Goal: Information Seeking & Learning: Learn about a topic

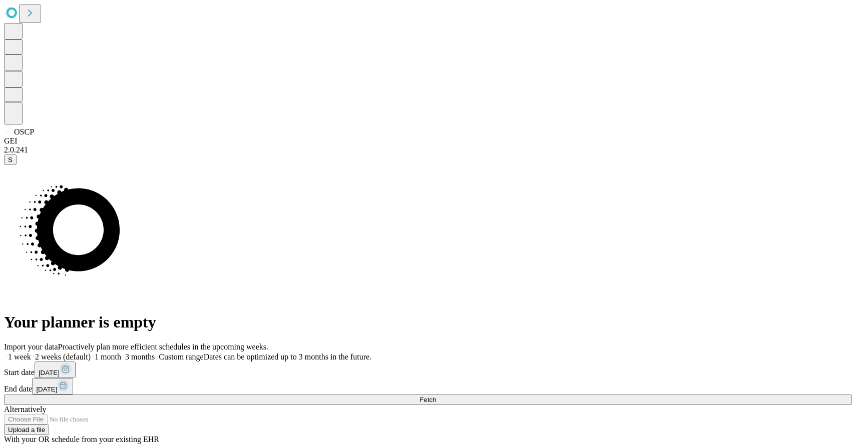
click at [31, 353] on label "1 week" at bounding box center [17, 357] width 27 height 9
click at [640, 395] on button "Fetch" at bounding box center [428, 400] width 848 height 11
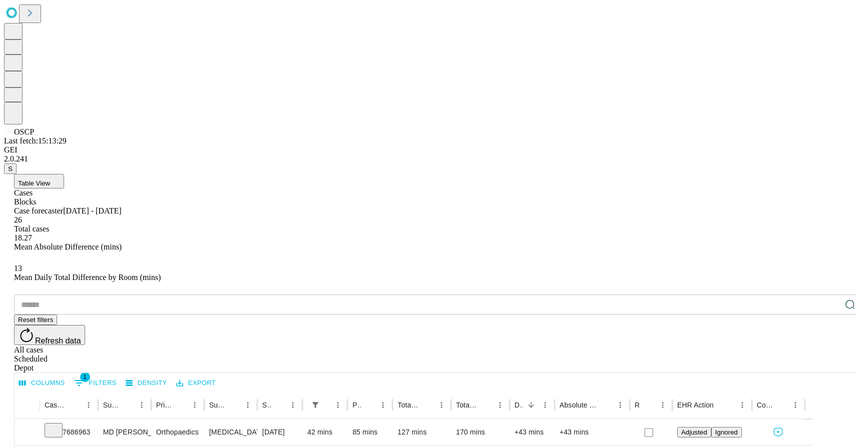
click at [68, 376] on button "Columns" at bounding box center [42, 384] width 51 height 16
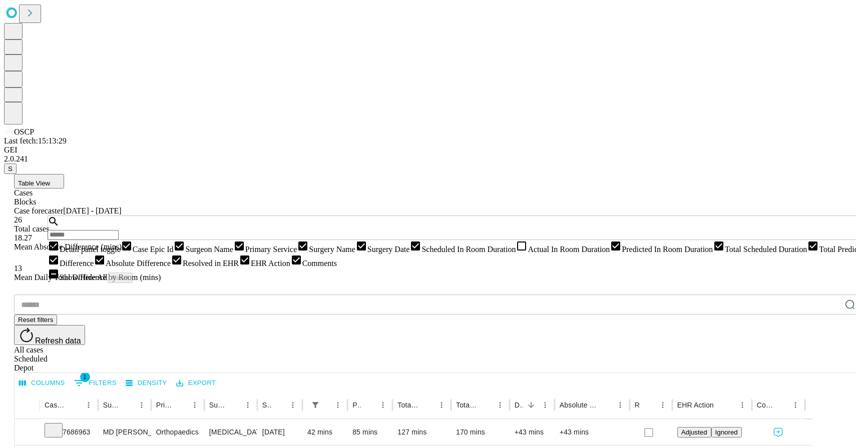
scroll to position [26, 0]
click at [421, 254] on span "Scheduled In Room Duration" at bounding box center [468, 249] width 94 height 9
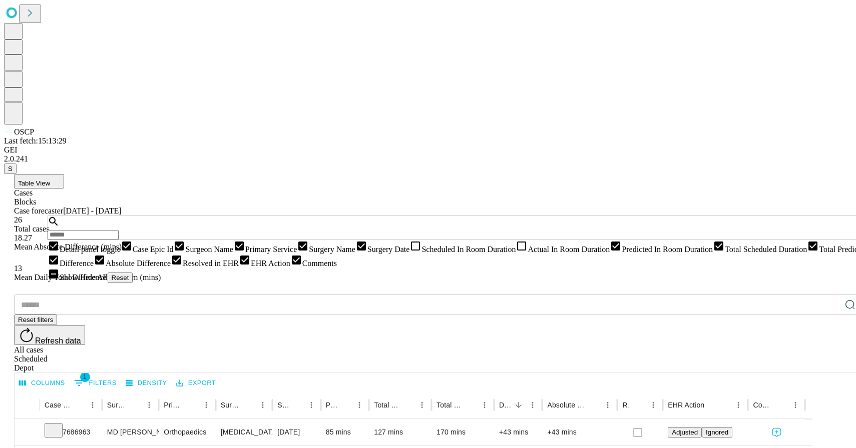
scroll to position [42, 0]
click at [622, 254] on span "Predicted In Room Duration" at bounding box center [667, 249] width 91 height 9
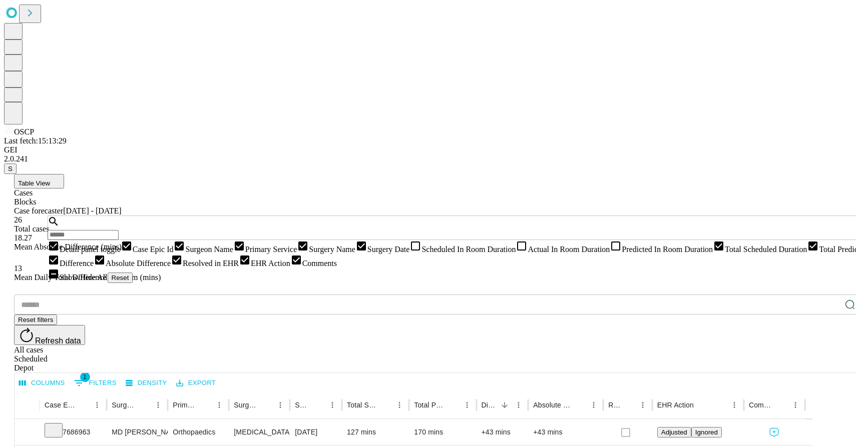
scroll to position [92, 0]
click at [183, 268] on span "Resolved in EHR" at bounding box center [211, 263] width 56 height 9
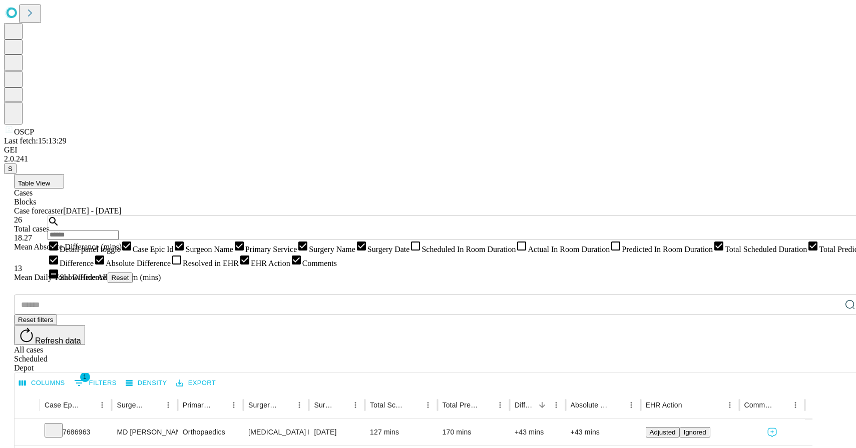
click at [251, 268] on span "EHR Action" at bounding box center [271, 263] width 40 height 9
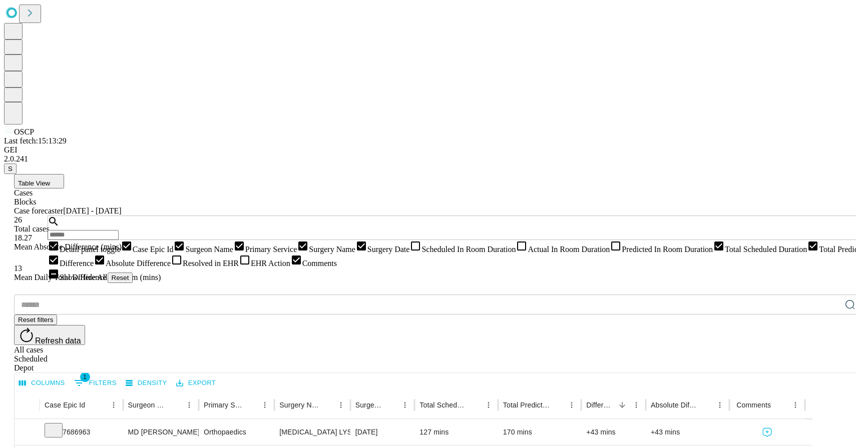
click at [251, 268] on span "EHR Action" at bounding box center [271, 263] width 40 height 9
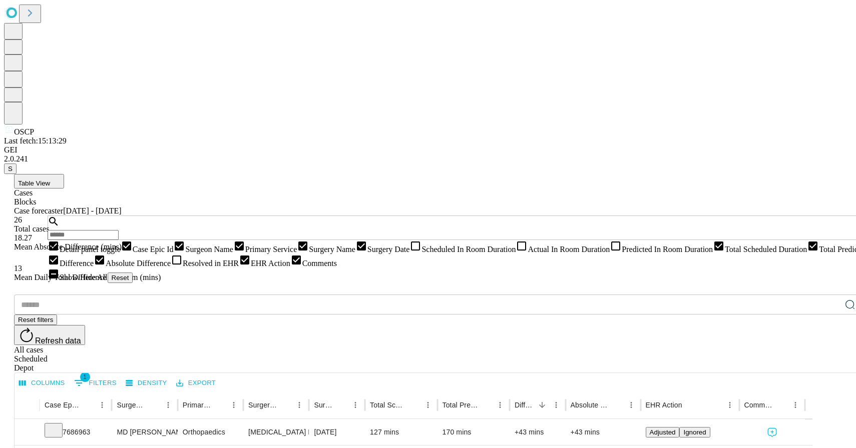
click at [537, 295] on div "​ Reset filters Refresh data All cases Scheduled Depot" at bounding box center [438, 334] width 848 height 78
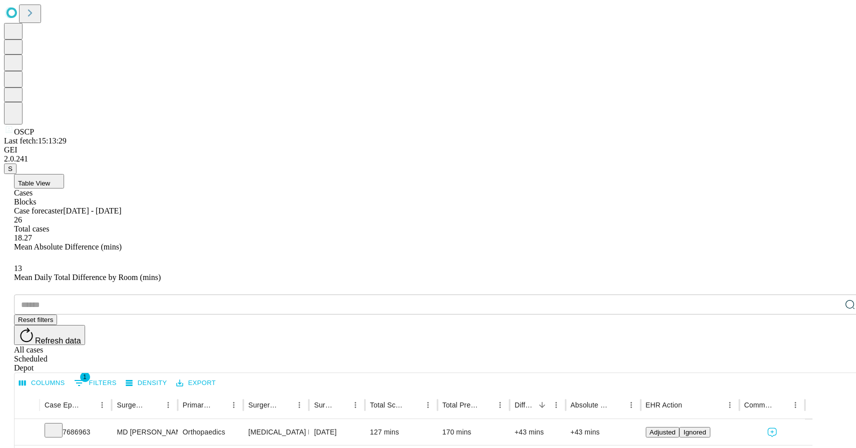
click at [68, 376] on button "Columns" at bounding box center [42, 384] width 51 height 16
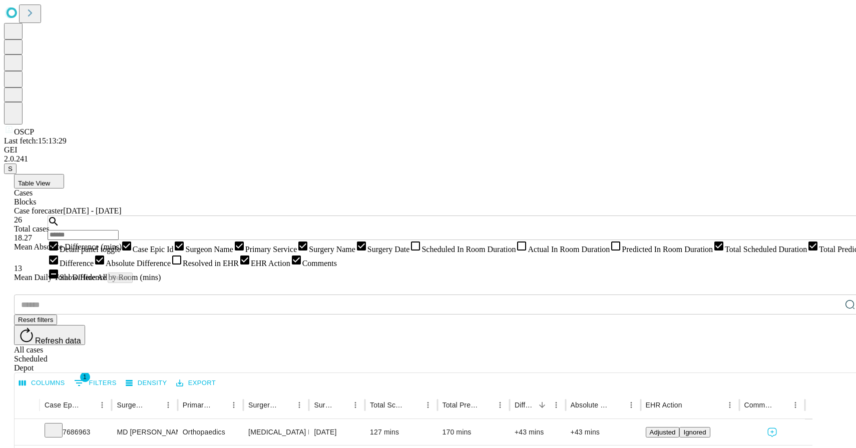
click at [245, 254] on span "Primary Service" at bounding box center [271, 249] width 52 height 9
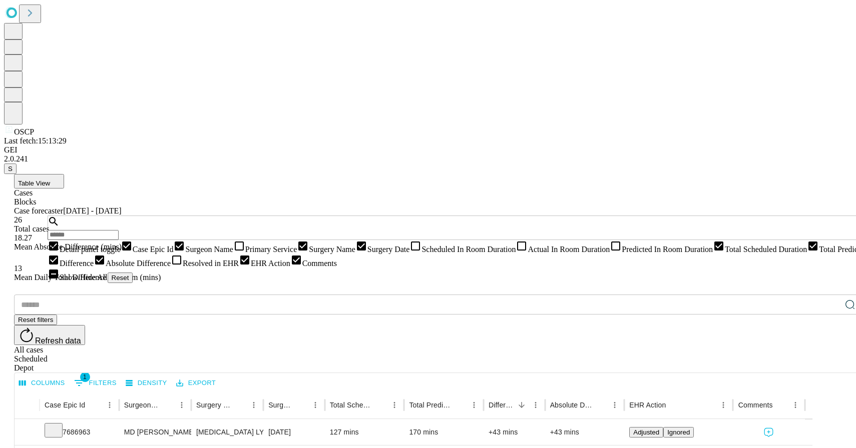
click at [395, 295] on div "​ Reset filters Refresh data All cases Scheduled Depot" at bounding box center [438, 334] width 848 height 78
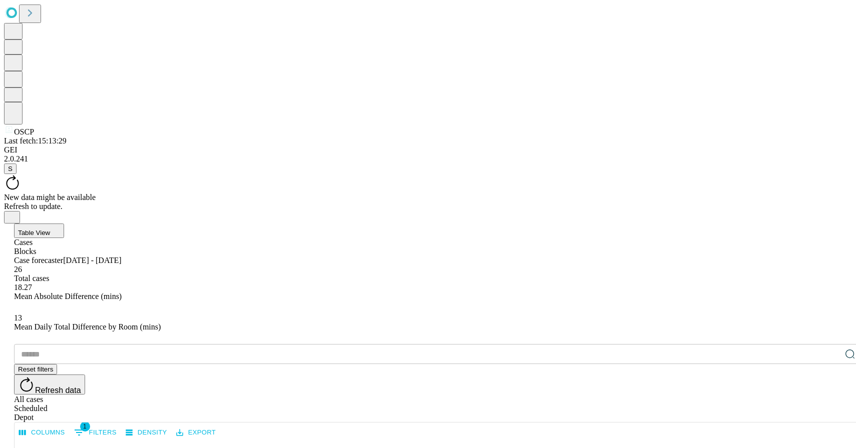
click at [68, 425] on button "Columns" at bounding box center [42, 433] width 51 height 16
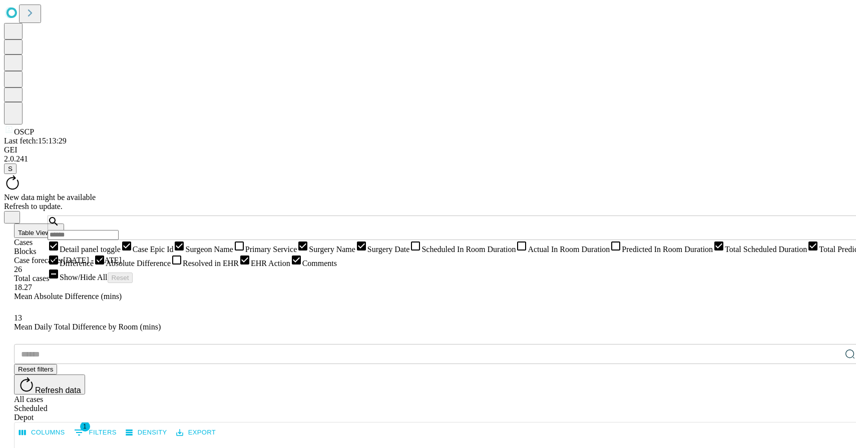
scroll to position [0, 0]
click at [510, 344] on div "​ Reset filters Refresh data All cases Scheduled Depot" at bounding box center [438, 383] width 848 height 78
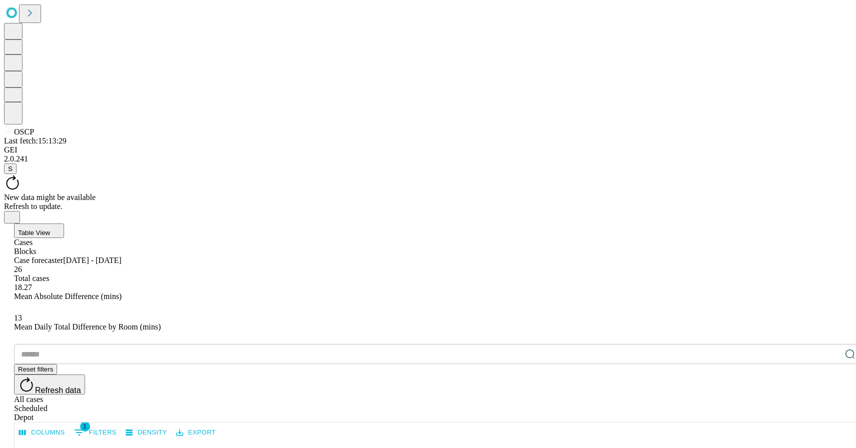
drag, startPoint x: 153, startPoint y: 210, endPoint x: 141, endPoint y: 211, distance: 12.0
click at [110, 441] on div at bounding box center [107, 455] width 5 height 28
drag, startPoint x: 289, startPoint y: 203, endPoint x: 354, endPoint y: 160, distance: 77.7
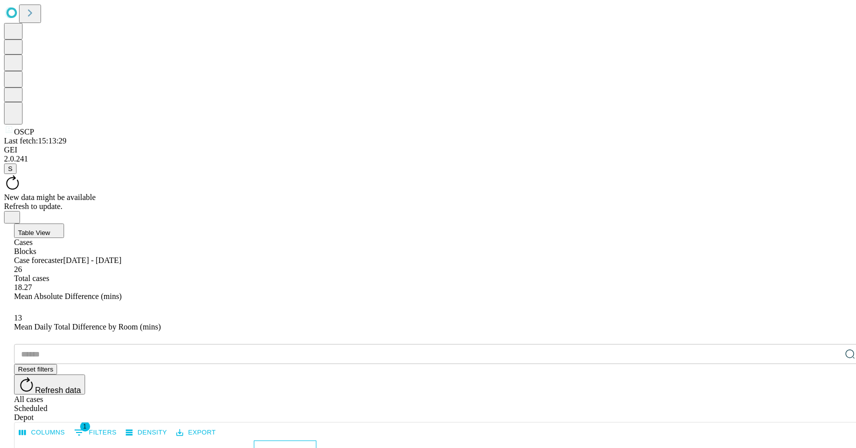
drag, startPoint x: 347, startPoint y: 200, endPoint x: 365, endPoint y: 199, distance: 17.5
click at [330, 441] on div at bounding box center [327, 455] width 5 height 28
click at [427, 344] on div "​ Reset filters Refresh data All cases Scheduled Depot" at bounding box center [438, 383] width 848 height 78
drag, startPoint x: 284, startPoint y: 198, endPoint x: 343, endPoint y: 187, distance: 59.5
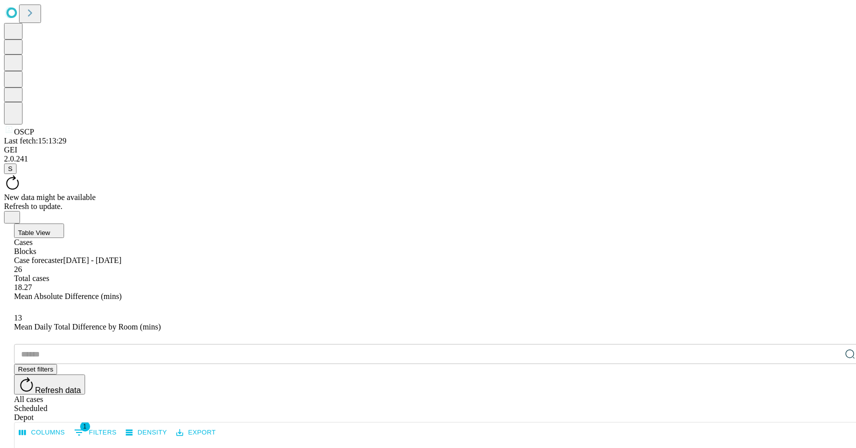
click at [301, 441] on div at bounding box center [298, 455] width 5 height 28
drag, startPoint x: 204, startPoint y: 202, endPoint x: 250, endPoint y: 201, distance: 46.0
click at [219, 441] on div at bounding box center [216, 455] width 5 height 28
drag, startPoint x: 140, startPoint y: 203, endPoint x: 130, endPoint y: 203, distance: 10.5
click at [99, 441] on div at bounding box center [96, 455] width 5 height 28
